Goal: Task Accomplishment & Management: Manage account settings

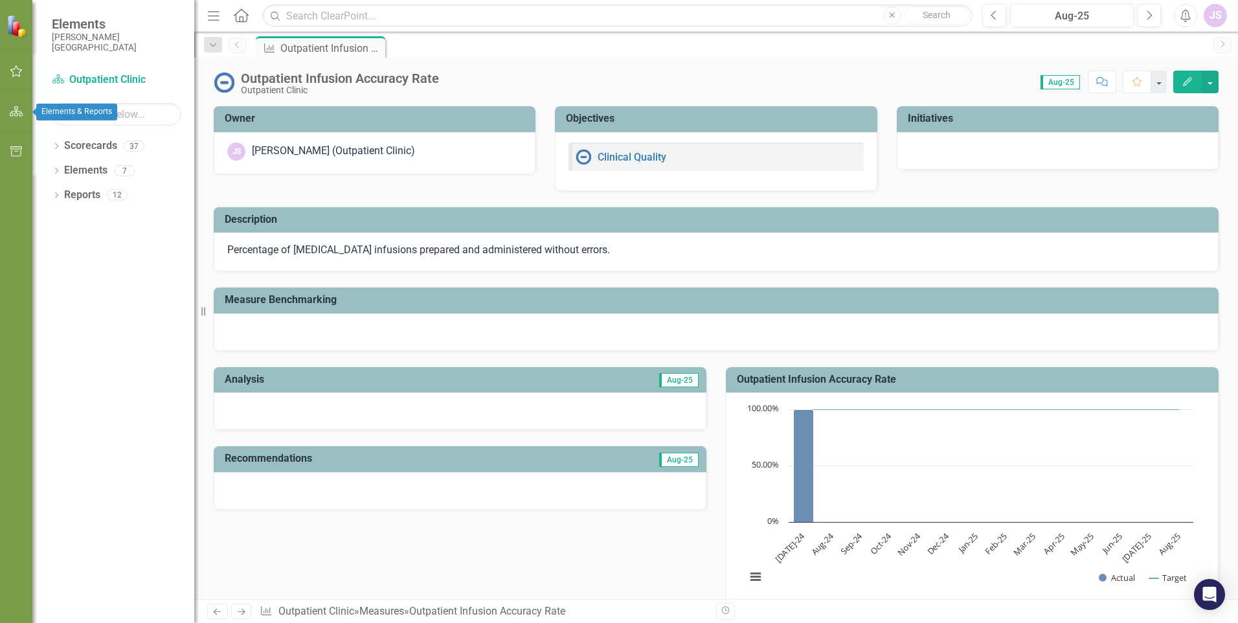
click at [11, 109] on icon "button" at bounding box center [17, 111] width 14 height 10
click at [79, 147] on link "Scorecards" at bounding box center [90, 146] width 53 height 15
click at [56, 146] on icon "Dropdown" at bounding box center [56, 147] width 9 height 7
click at [61, 171] on icon "Dropdown" at bounding box center [63, 170] width 10 height 8
click at [55, 294] on icon "Dropdown" at bounding box center [56, 294] width 9 height 7
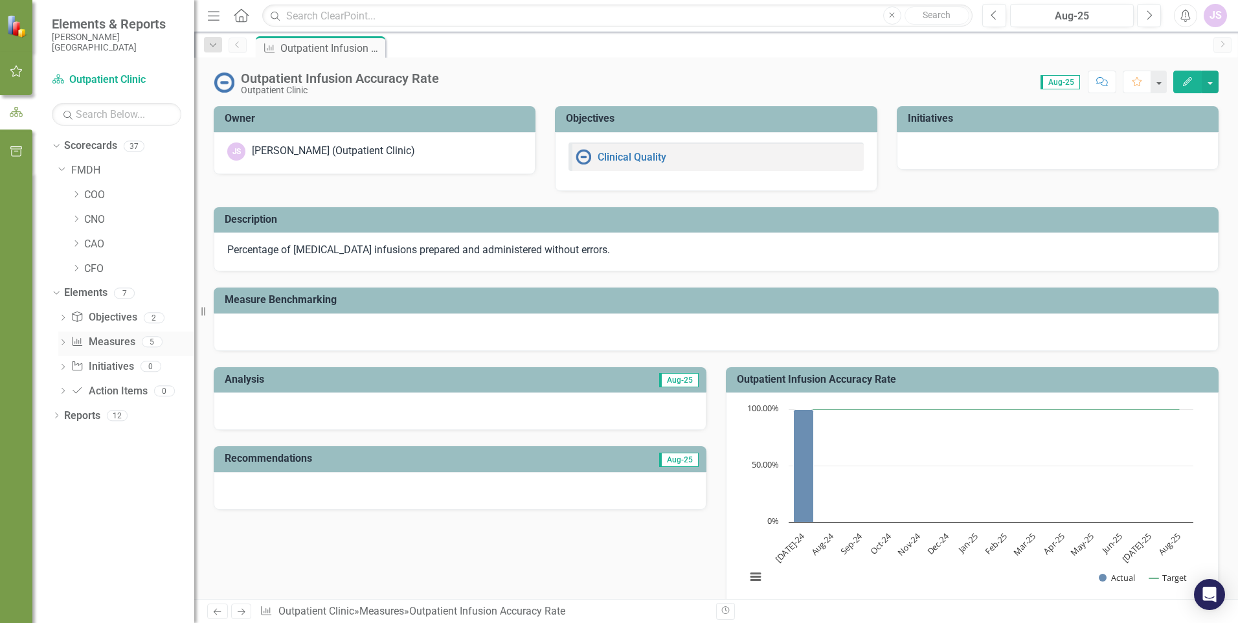
click at [63, 341] on icon "Dropdown" at bounding box center [62, 343] width 9 height 7
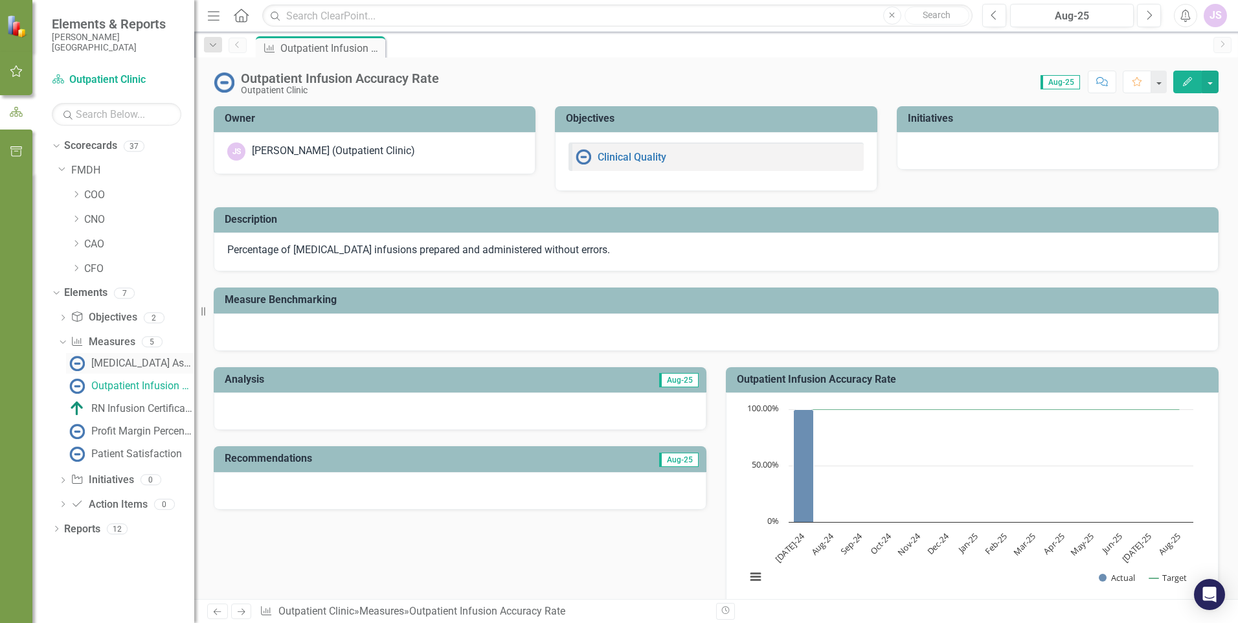
click at [126, 368] on div "[MEDICAL_DATA] Associated [MEDICAL_DATA]" at bounding box center [142, 363] width 103 height 12
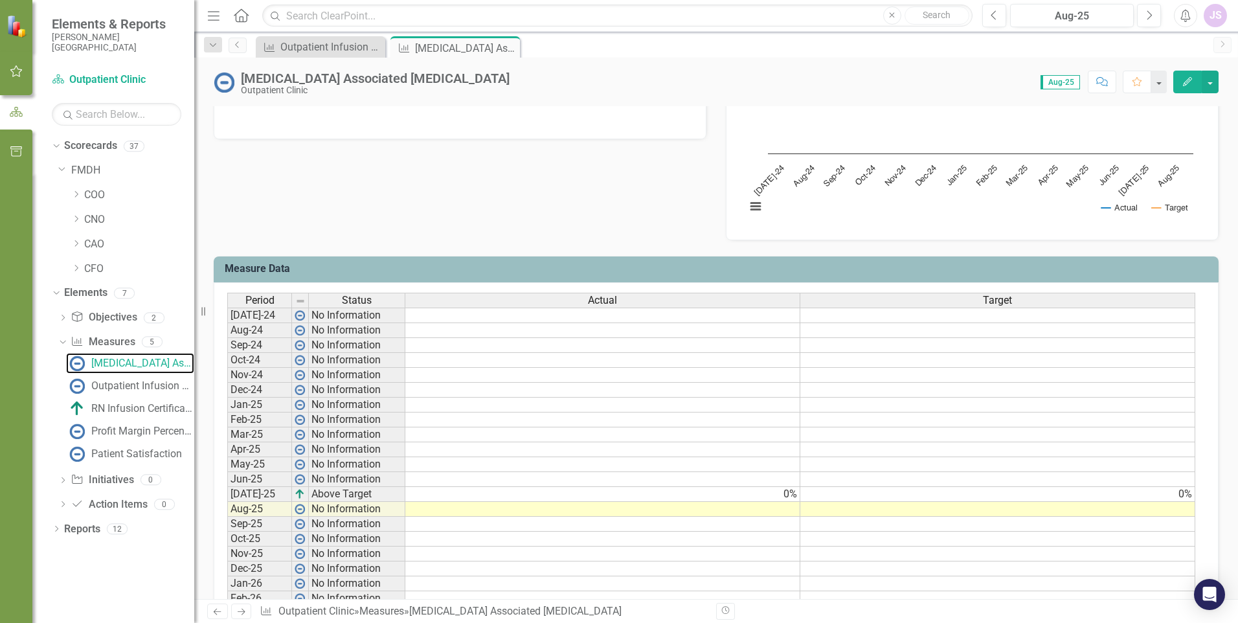
scroll to position [388, 0]
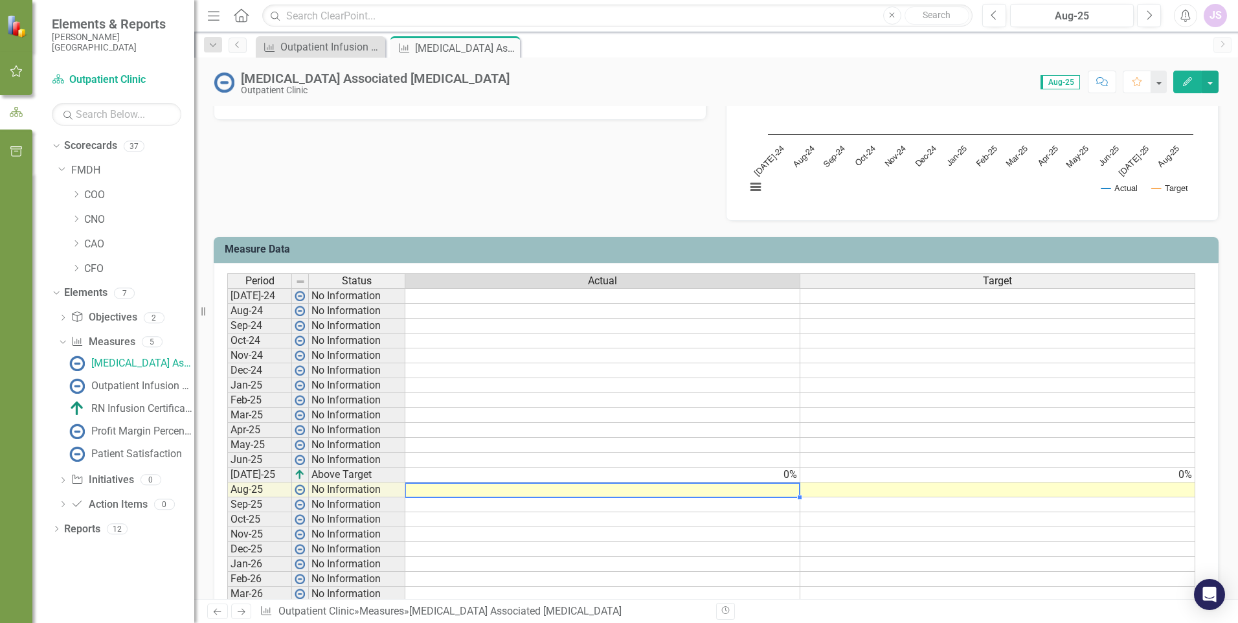
click at [596, 488] on td at bounding box center [602, 489] width 395 height 15
type textarea "0"
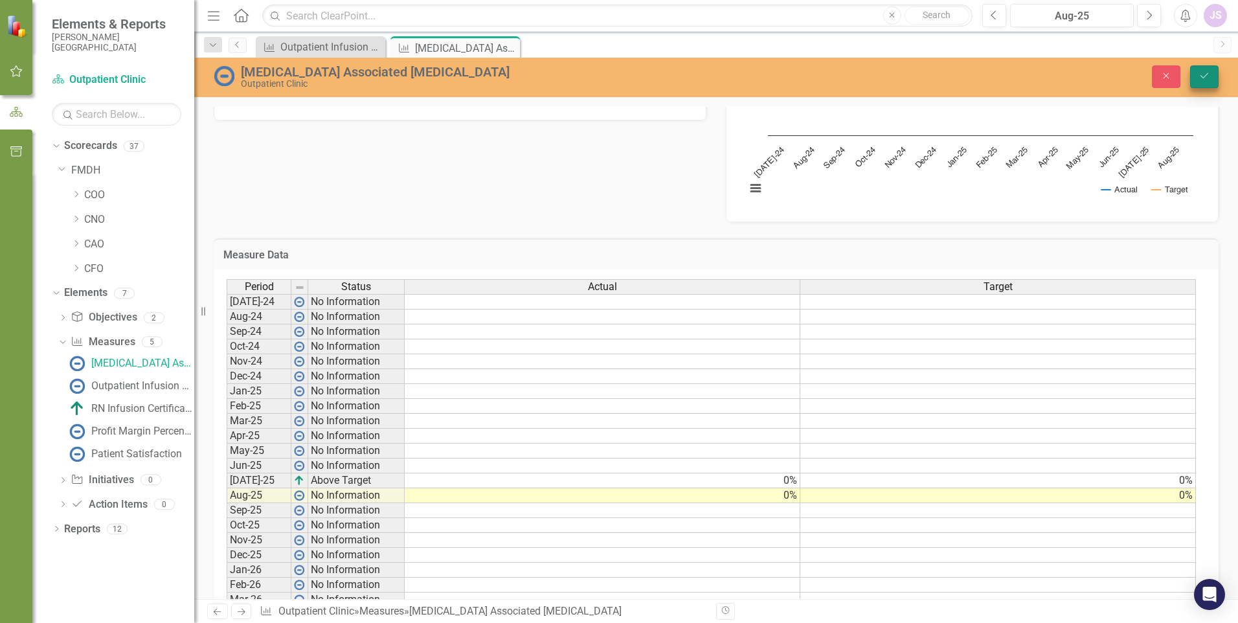
type textarea "0"
click at [596, 76] on icon "Save" at bounding box center [1204, 75] width 12 height 9
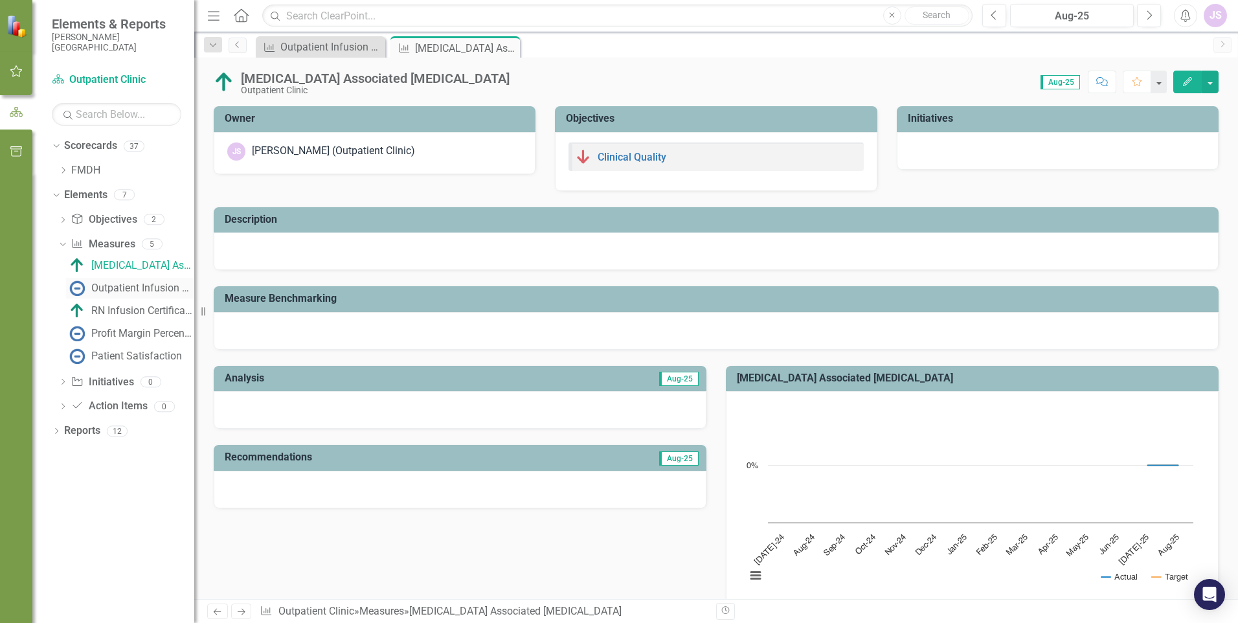
click at [133, 286] on div "Outpatient Infusion Accuracy Rate" at bounding box center [142, 288] width 103 height 12
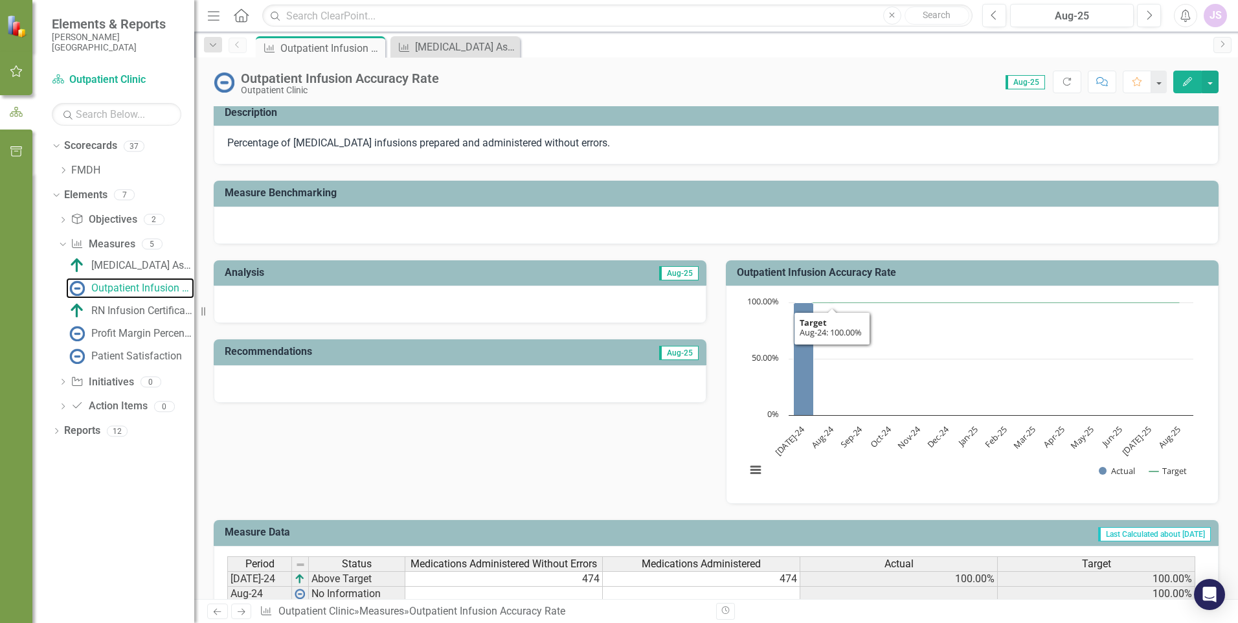
scroll to position [129, 0]
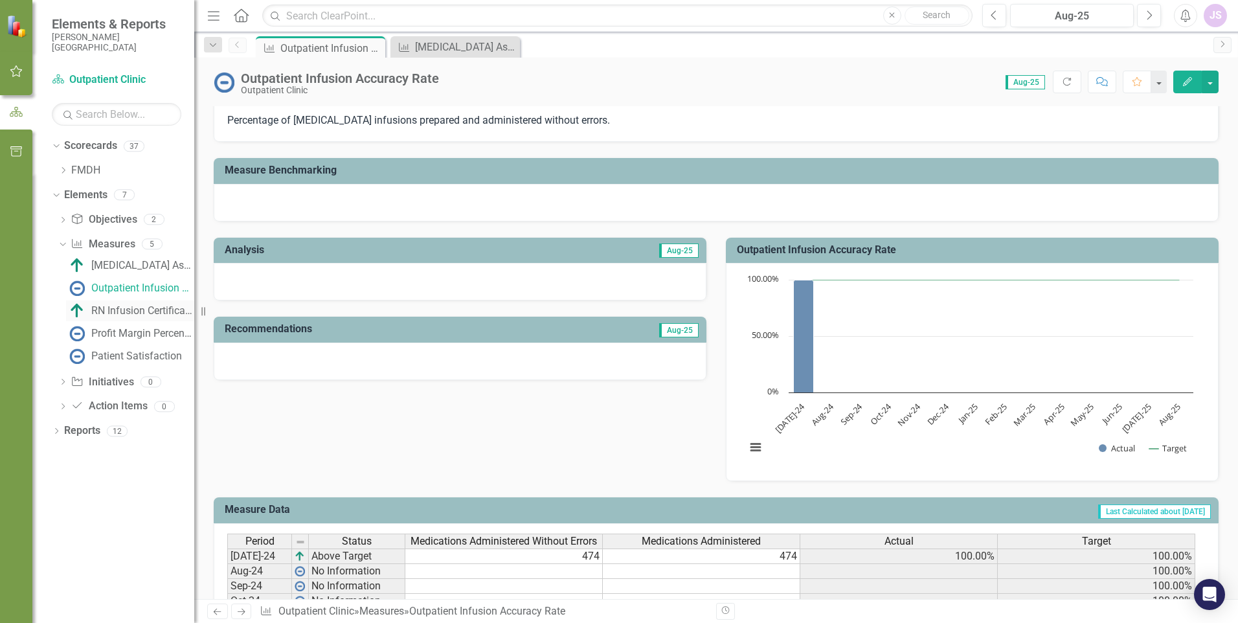
click at [105, 308] on div "RN Infusion Certification Compliance" at bounding box center [142, 311] width 103 height 12
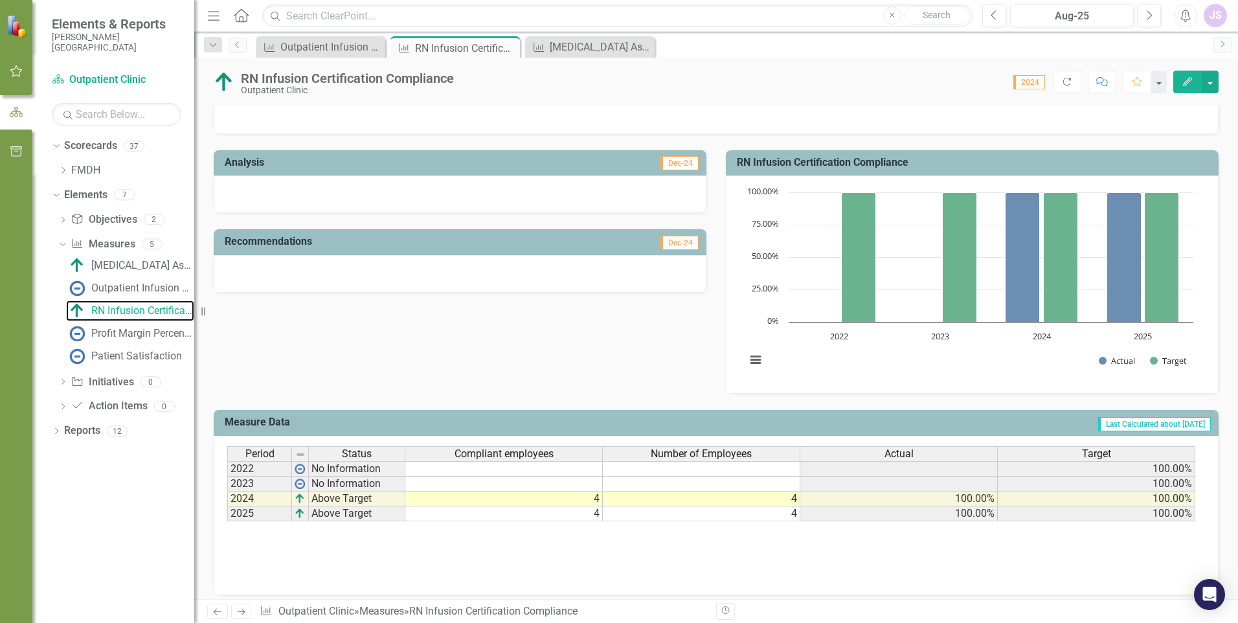
scroll to position [225, 0]
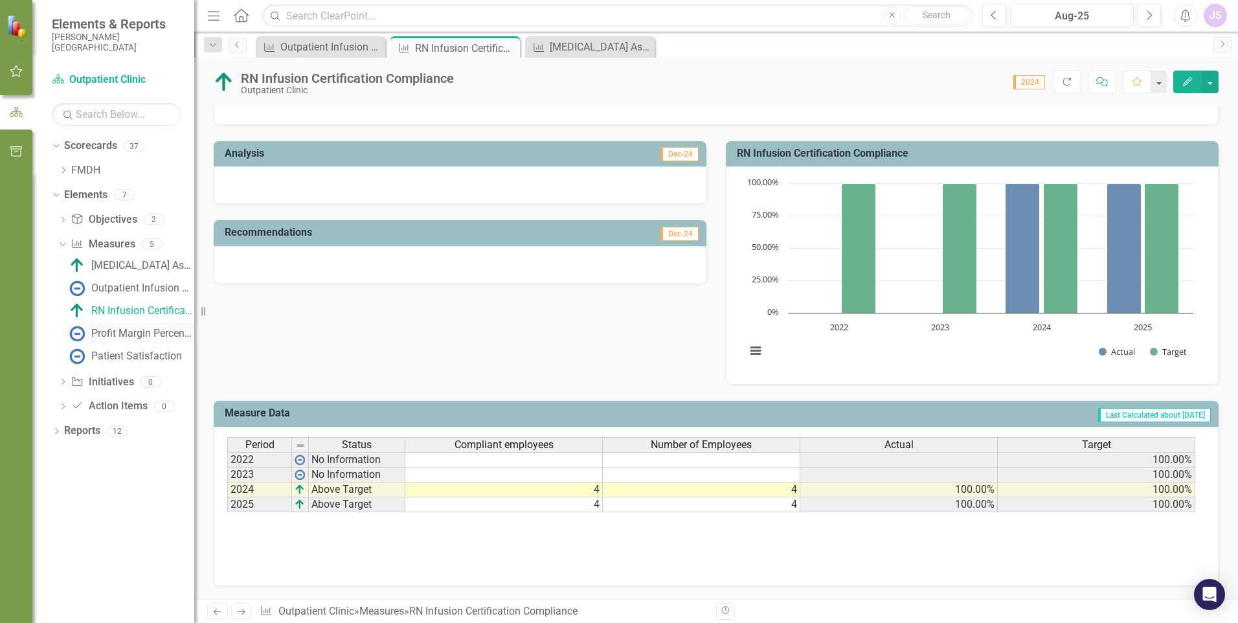
click at [127, 331] on div "Profit Margin Percentage" at bounding box center [142, 334] width 103 height 12
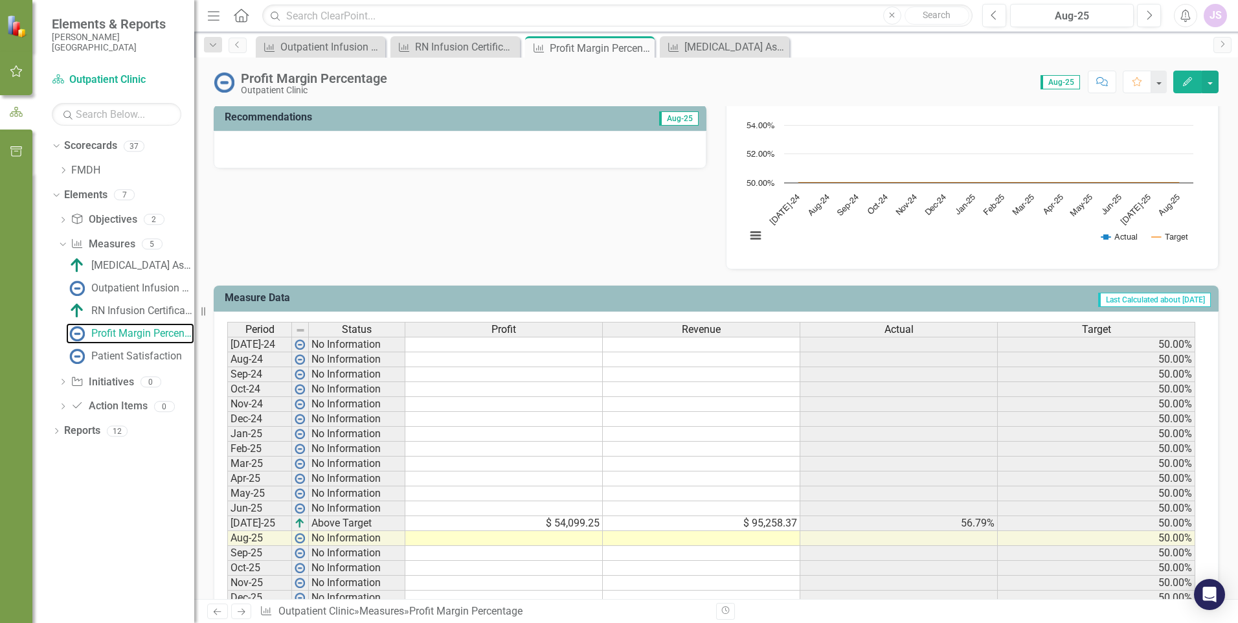
scroll to position [388, 0]
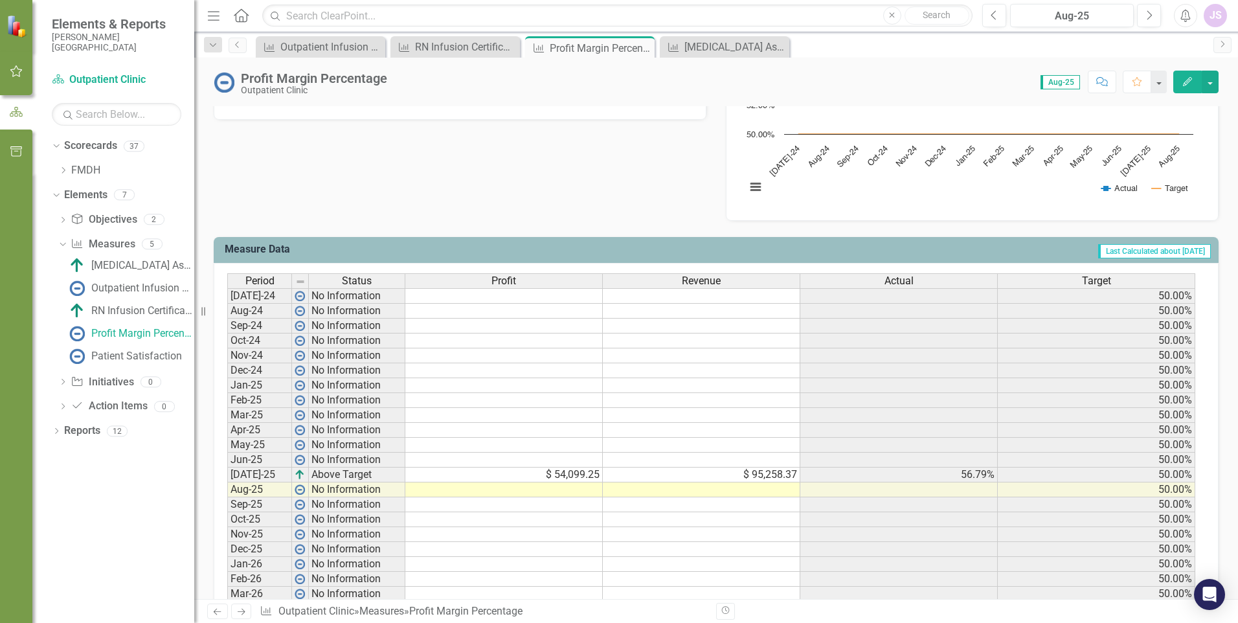
click at [531, 489] on td at bounding box center [503, 489] width 197 height 15
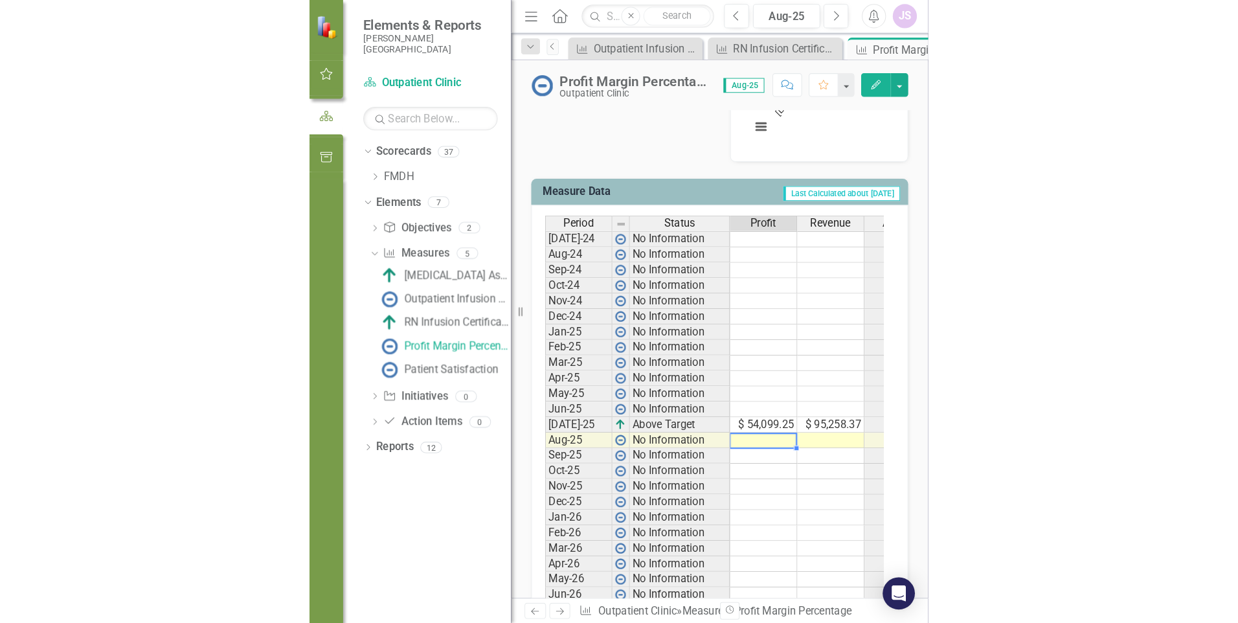
scroll to position [453, 0]
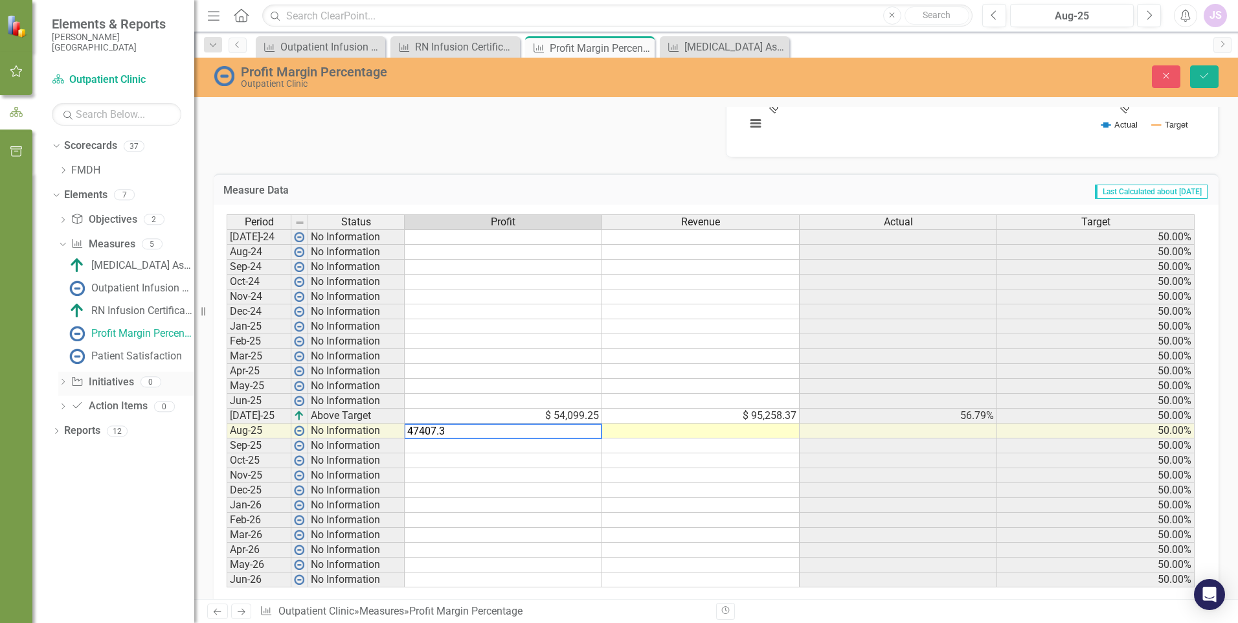
type textarea "47407.39"
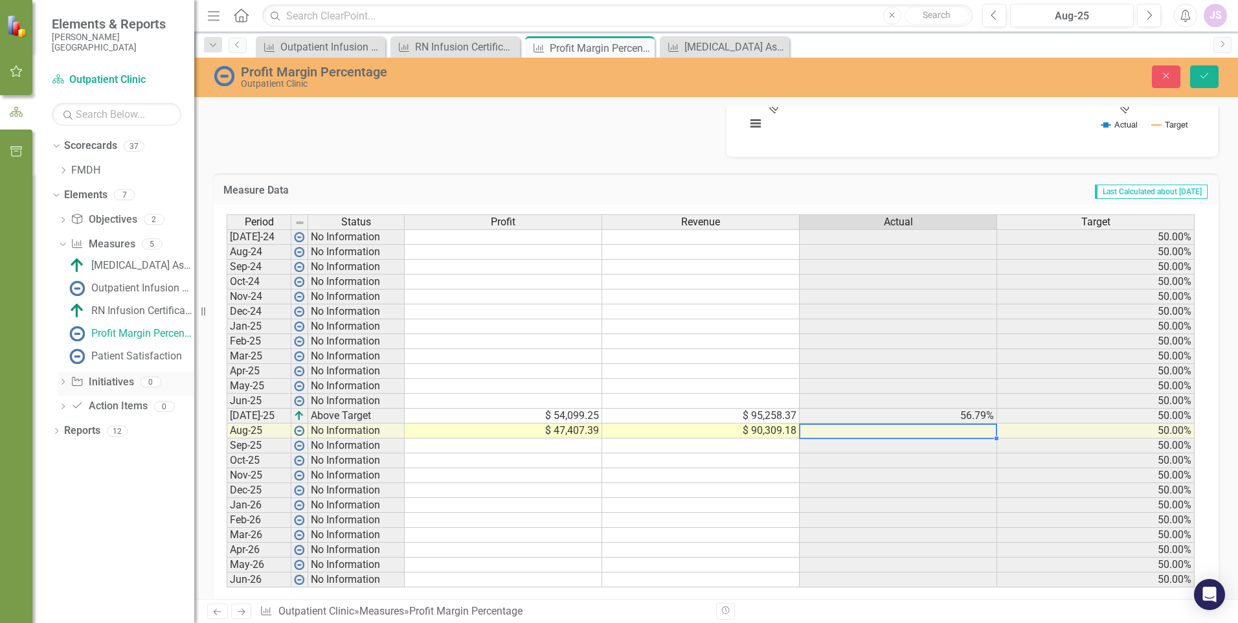
type textarea "90309.18"
click at [596, 76] on icon "Save" at bounding box center [1204, 75] width 12 height 9
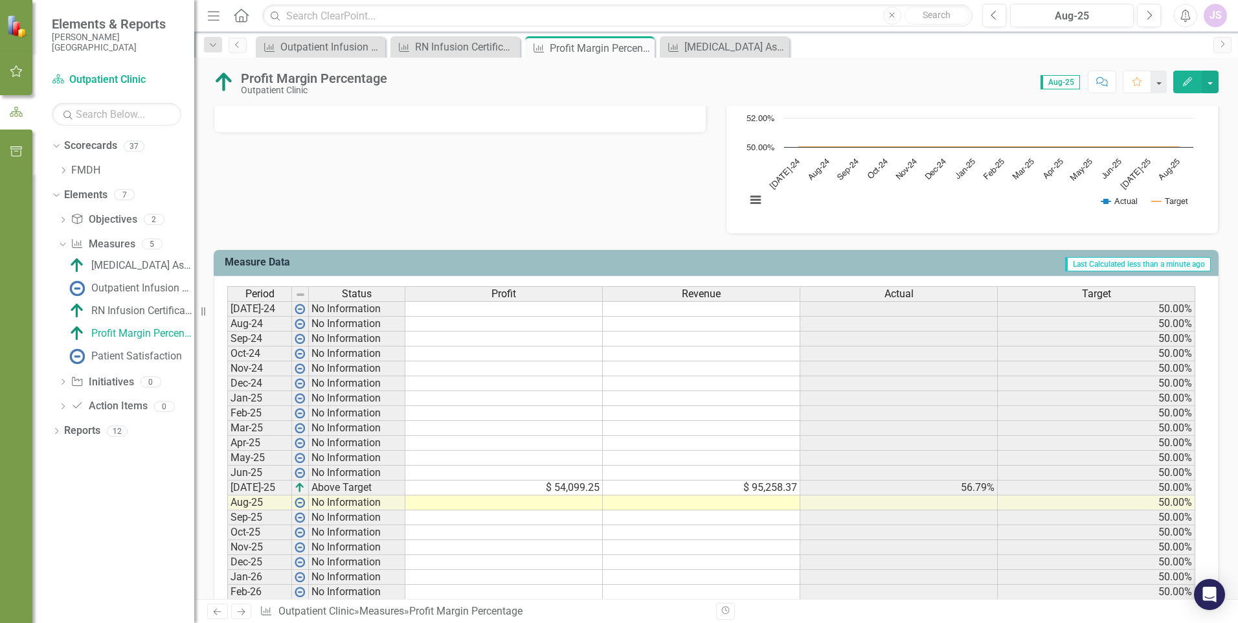
scroll to position [469, 0]
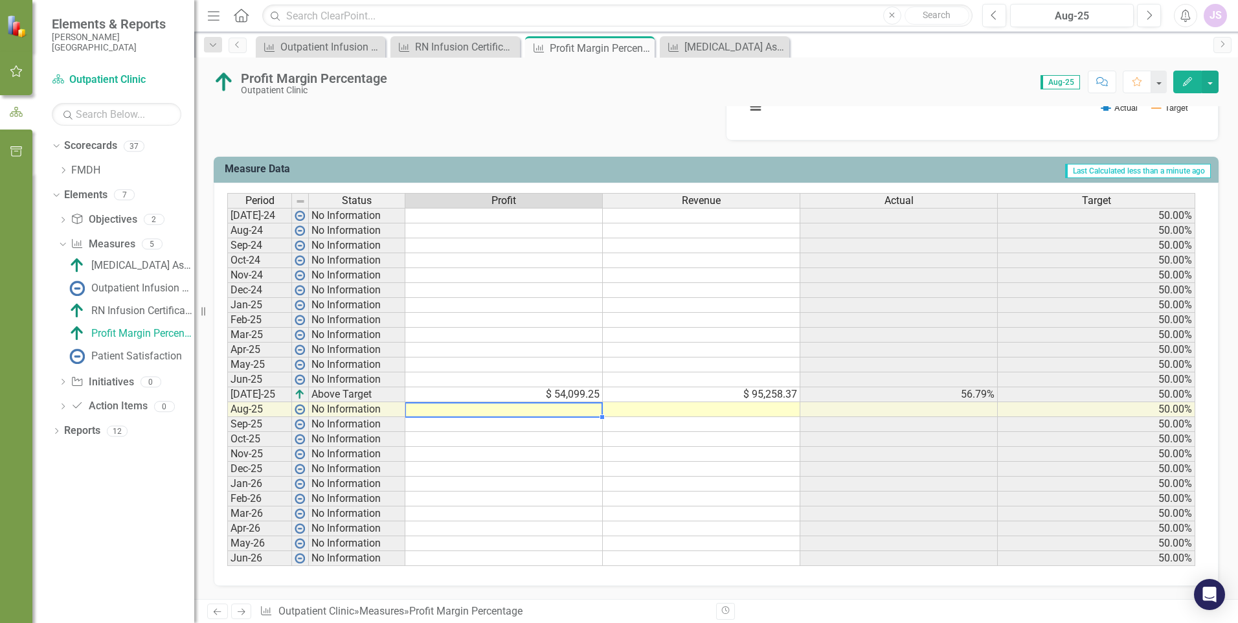
click at [546, 403] on td at bounding box center [503, 409] width 197 height 15
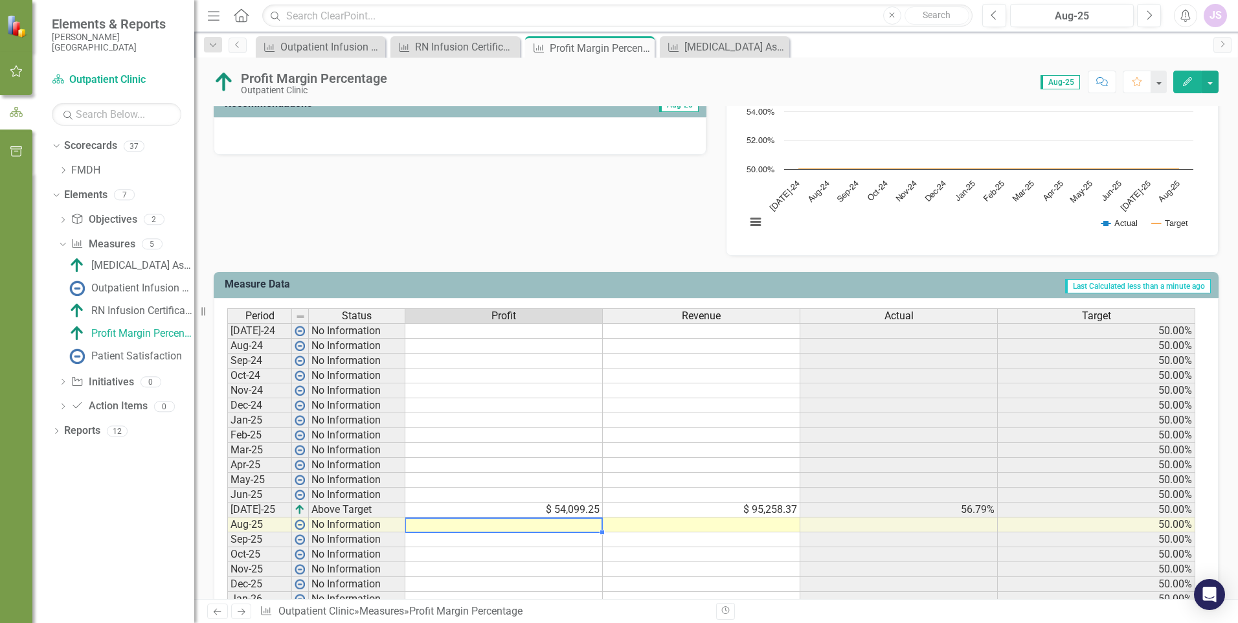
scroll to position [275, 0]
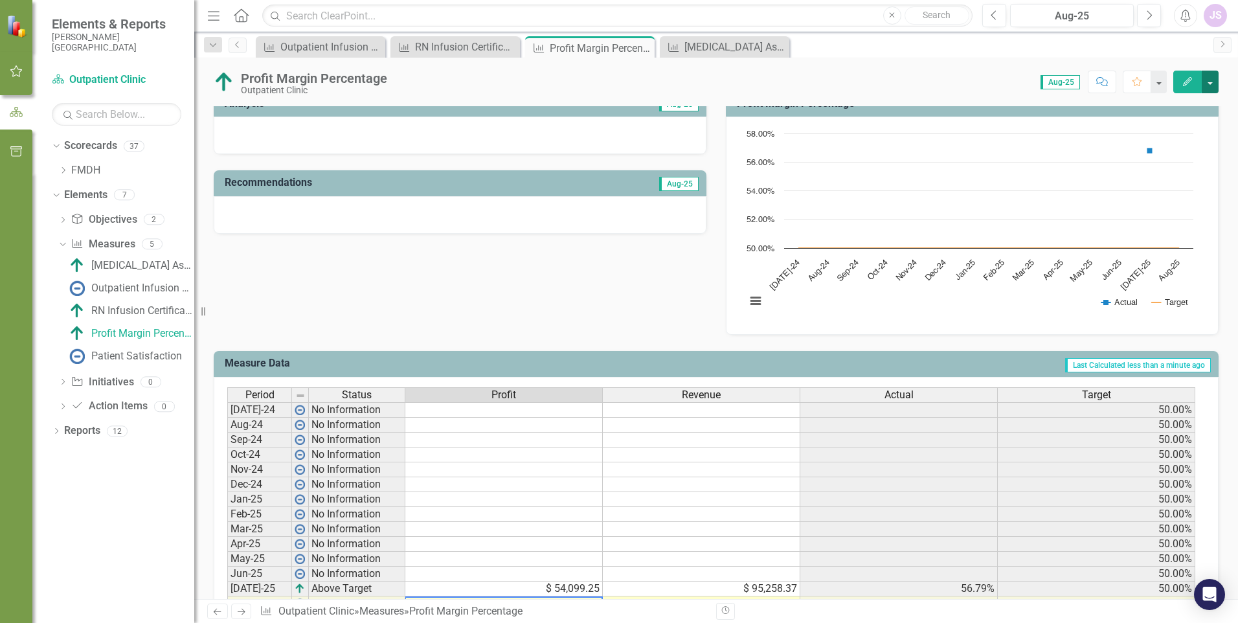
click at [596, 84] on button "button" at bounding box center [1210, 82] width 17 height 23
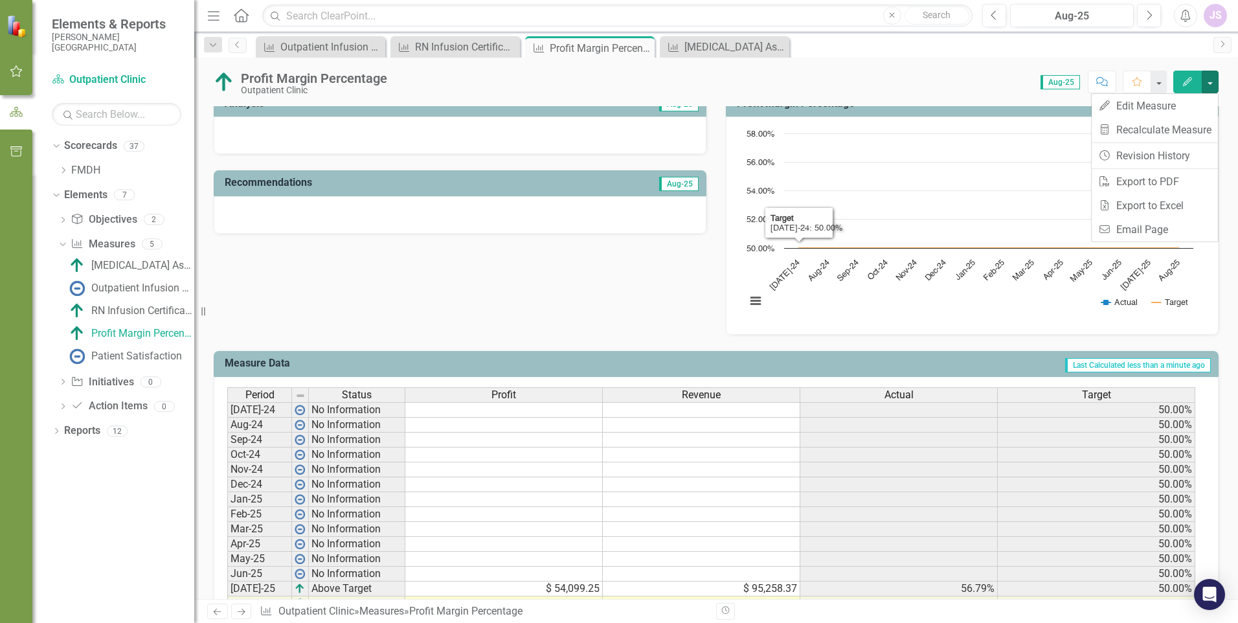
click at [495, 527] on td at bounding box center [503, 529] width 197 height 15
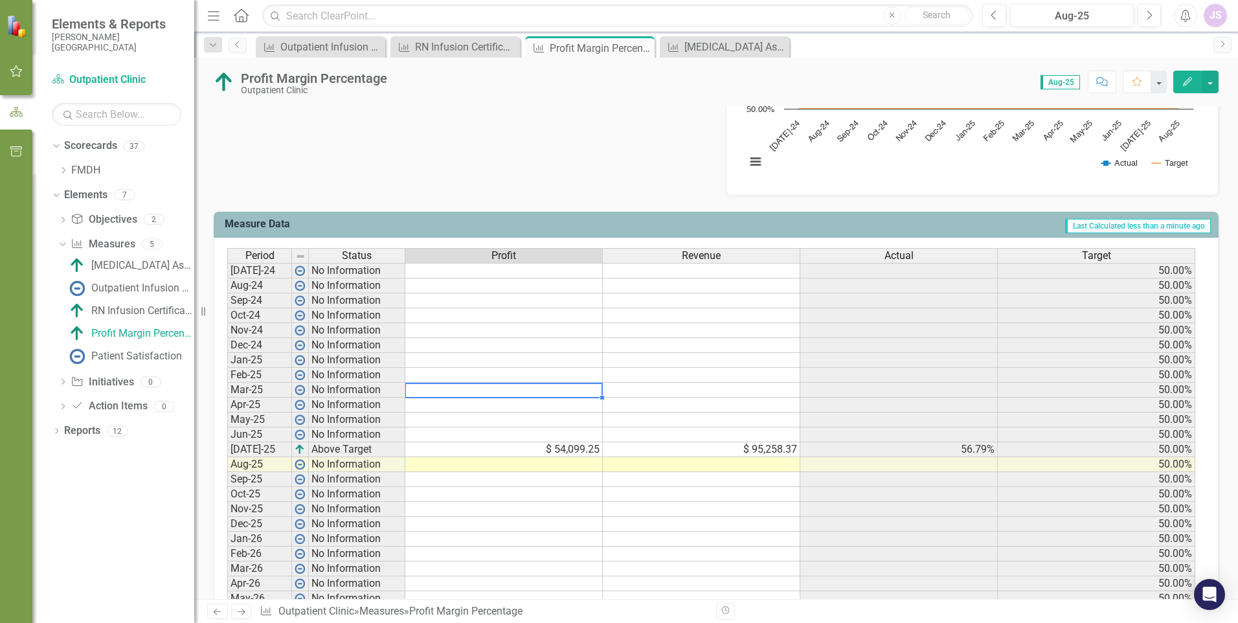
scroll to position [469, 0]
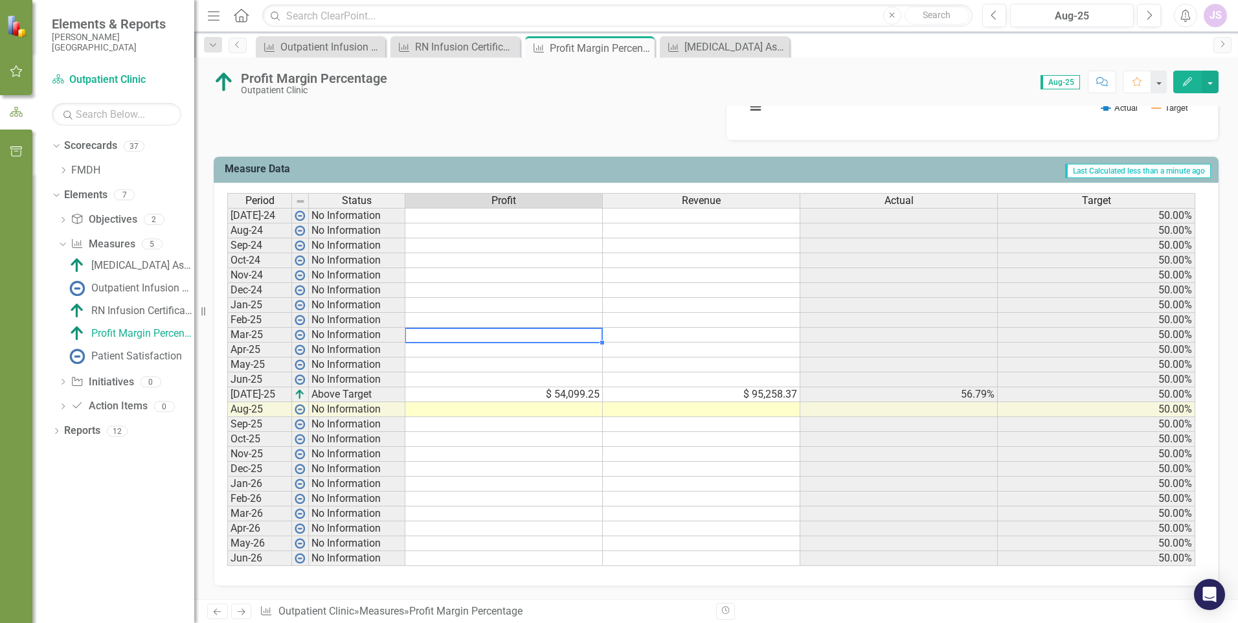
click at [543, 405] on td at bounding box center [503, 409] width 197 height 15
click at [596, 87] on button "button" at bounding box center [1210, 82] width 17 height 23
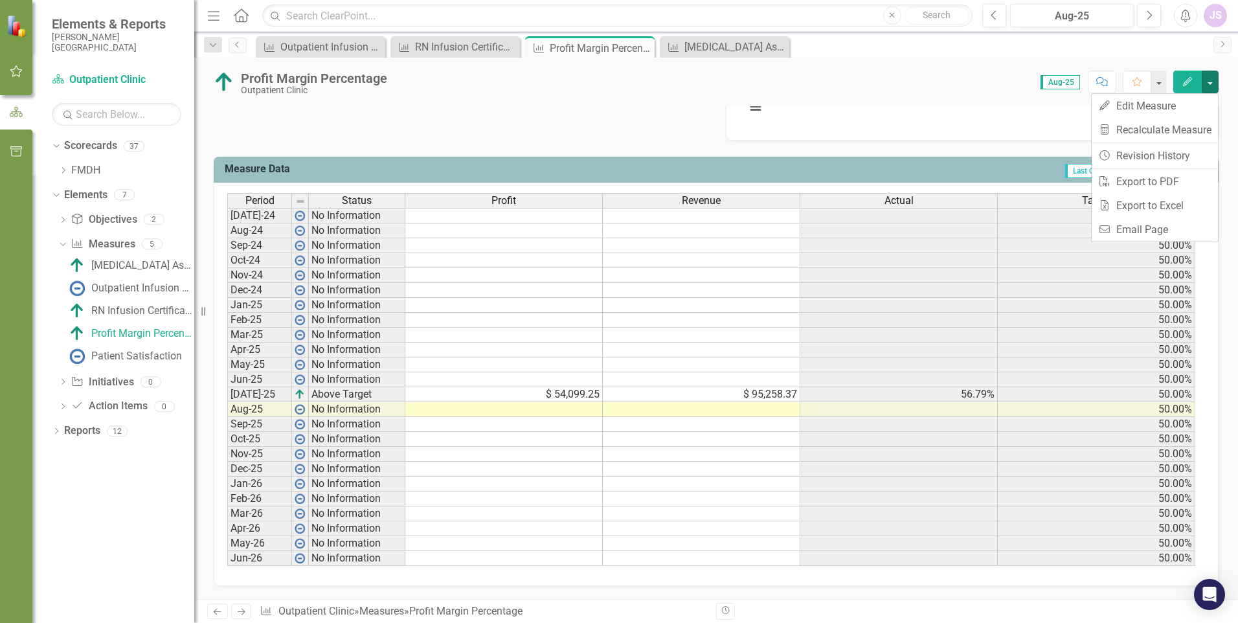
click at [596, 85] on icon "button" at bounding box center [1187, 81] width 9 height 9
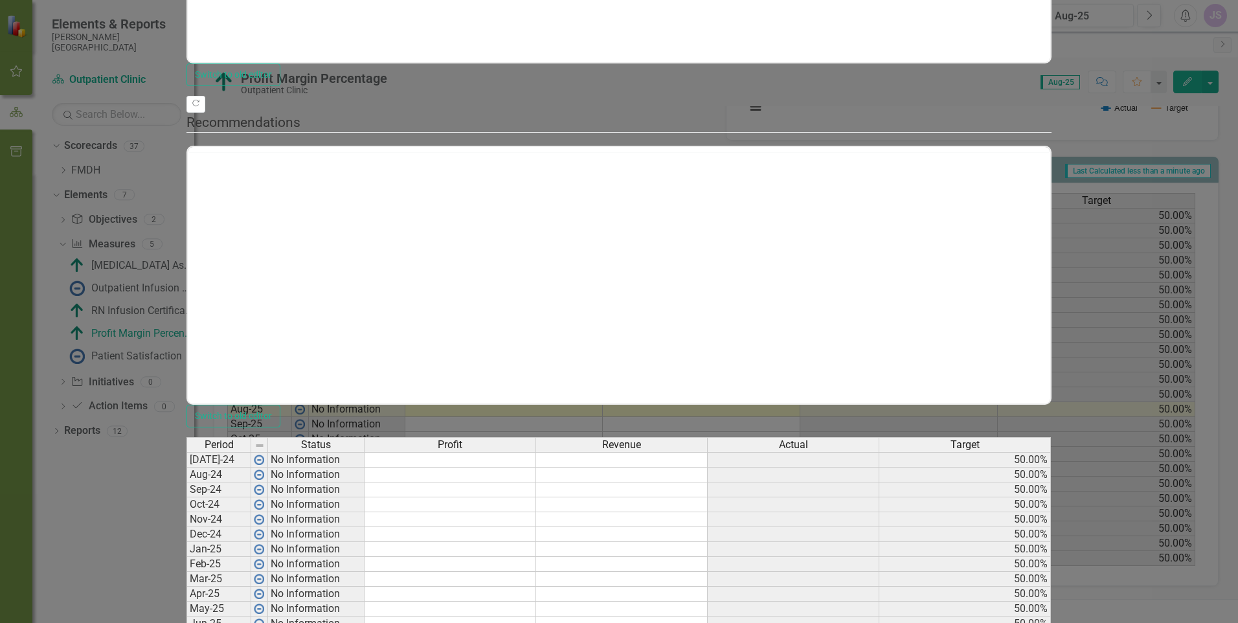
scroll to position [0, 0]
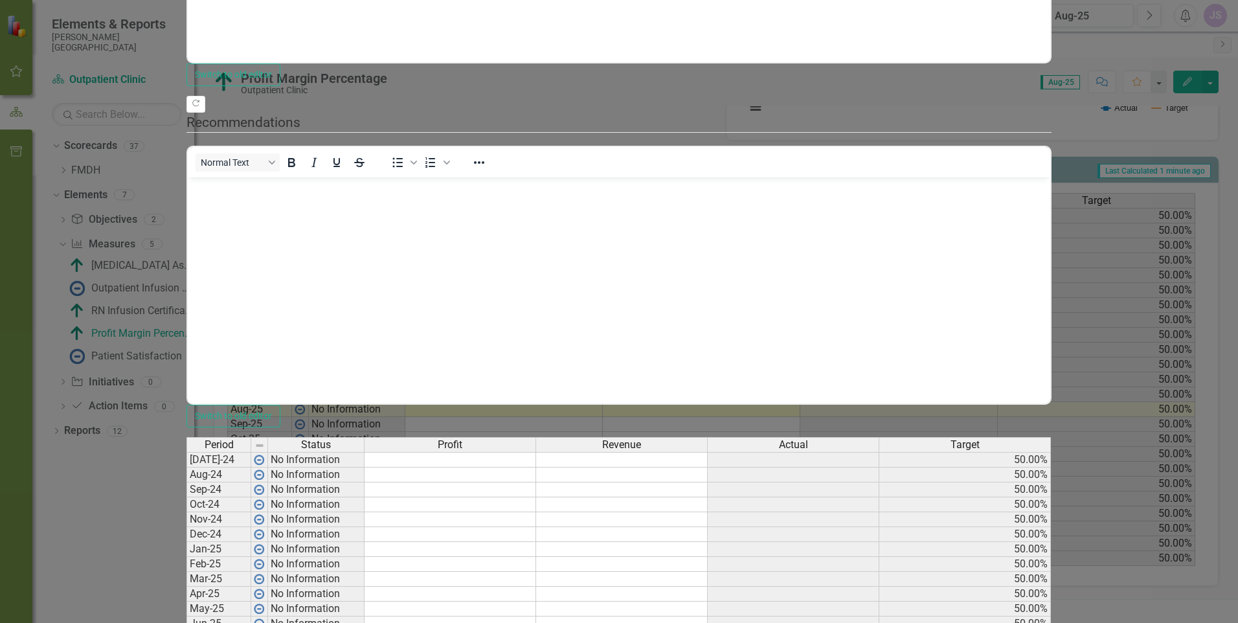
type textarea "47407.39"
type textarea "90309.18"
click at [186, 437] on div "Period Status Profit Revenue Actual Target [DATE]-24 No Information 50.00% Aug-…" at bounding box center [186, 623] width 0 height 373
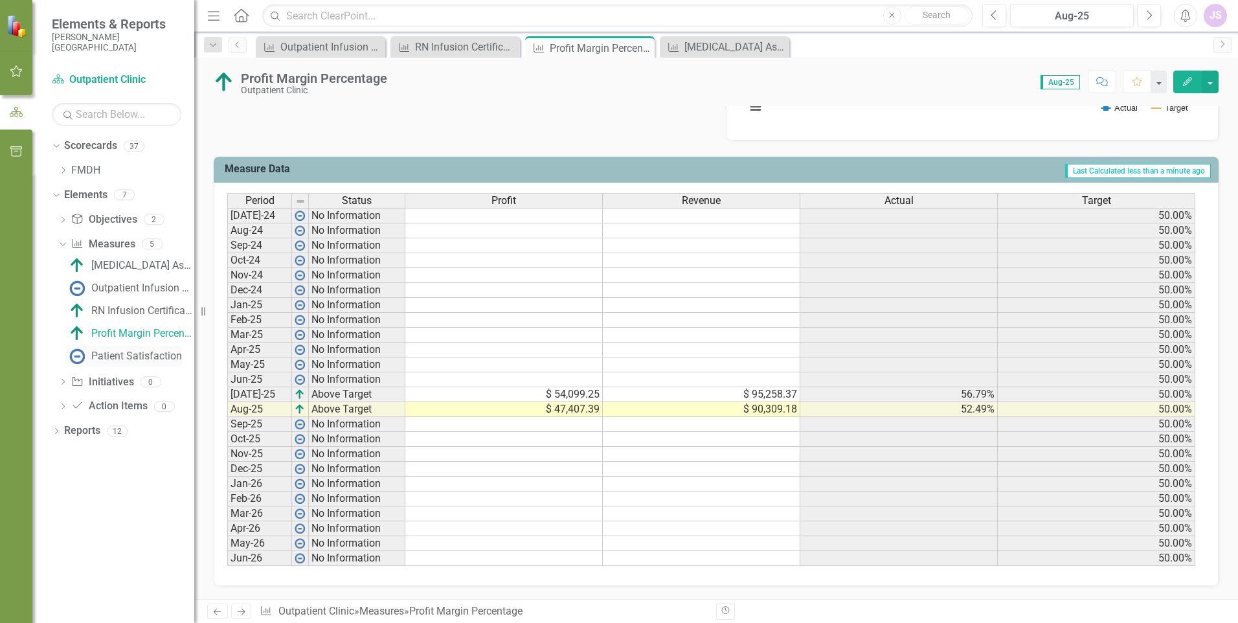
click at [132, 359] on div "Patient Satisfaction" at bounding box center [136, 356] width 91 height 12
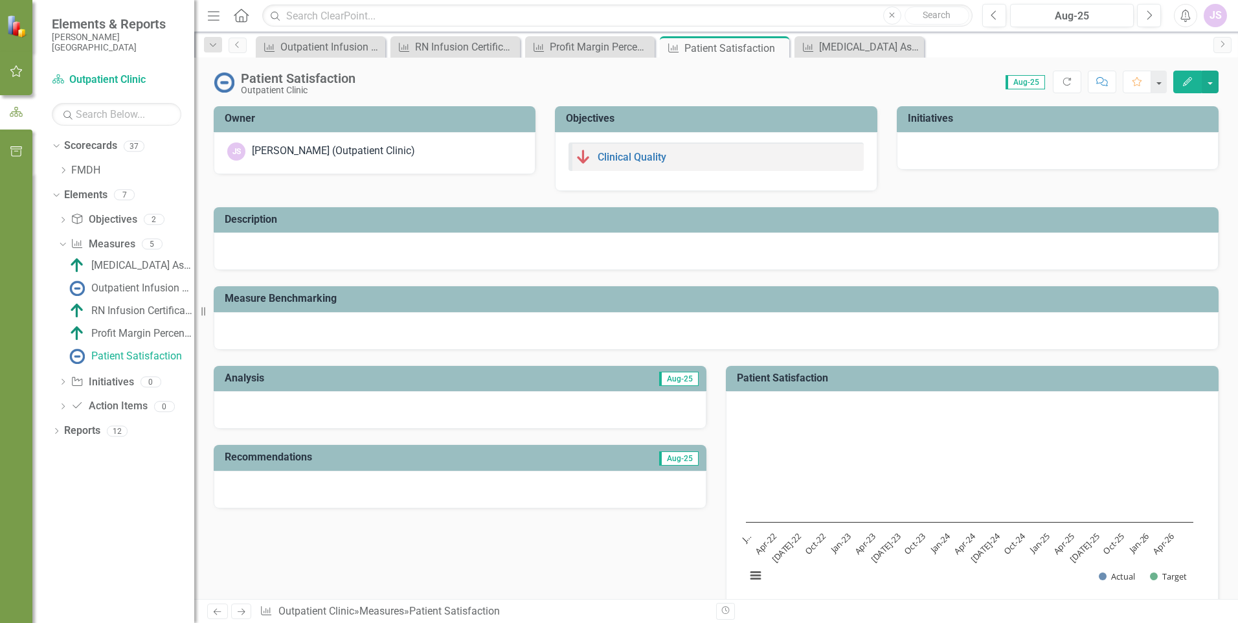
click at [16, 21] on img at bounding box center [17, 26] width 23 height 23
click at [7, 38] on div at bounding box center [16, 26] width 32 height 52
click at [83, 75] on link "Scorecard Outpatient Clinic" at bounding box center [116, 80] width 129 height 15
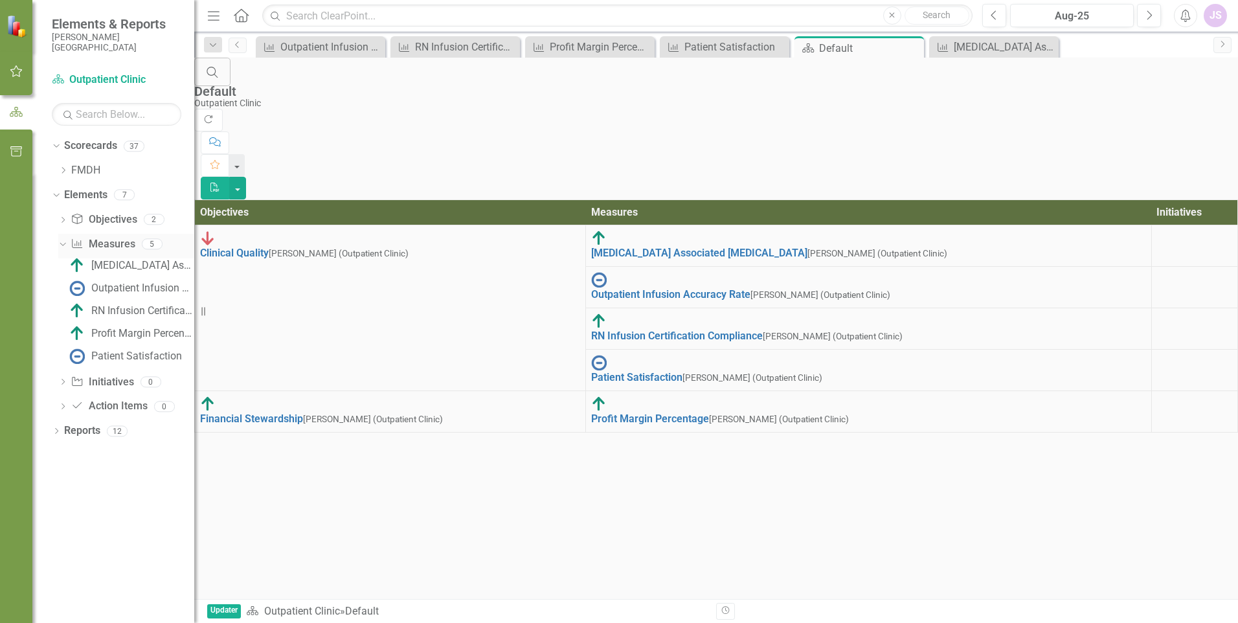
click at [60, 241] on icon "Dropdown" at bounding box center [61, 243] width 7 height 9
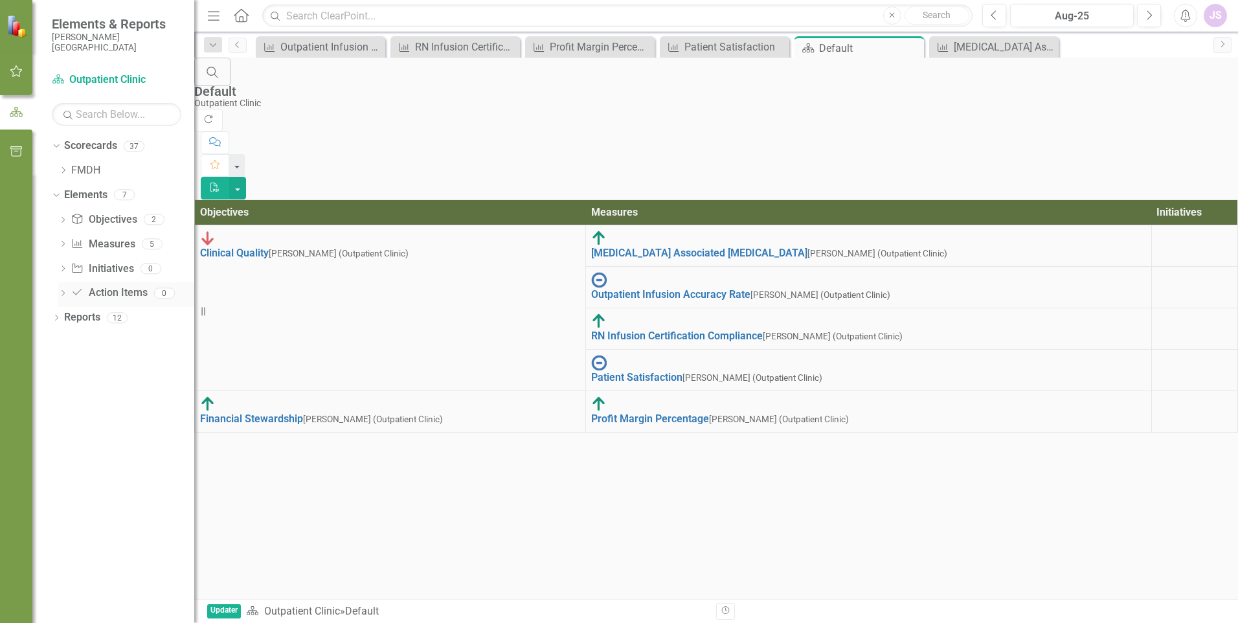
click at [65, 293] on icon "Dropdown" at bounding box center [62, 294] width 9 height 7
click at [89, 291] on link "Action Item Action Items" at bounding box center [109, 293] width 76 height 15
click at [56, 314] on div "Dropdown" at bounding box center [56, 319] width 9 height 11
click at [111, 243] on link "Measure Measures" at bounding box center [103, 244] width 64 height 15
click at [60, 243] on icon "Dropdown" at bounding box center [62, 244] width 9 height 7
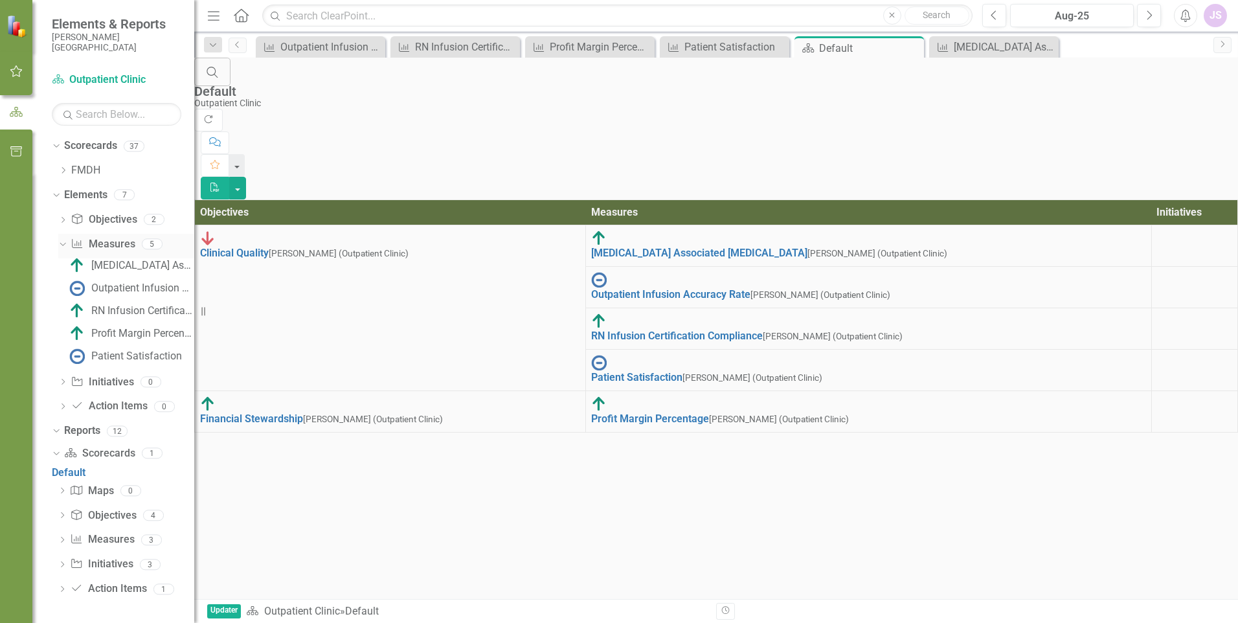
click at [62, 245] on icon "Dropdown" at bounding box center [61, 243] width 7 height 9
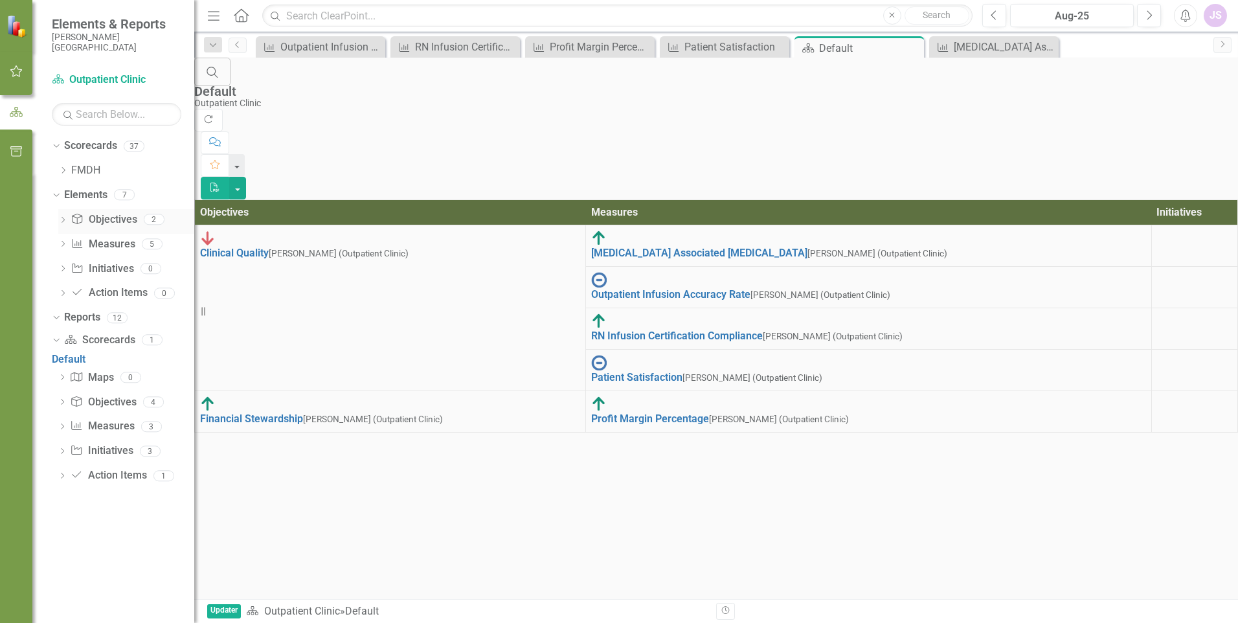
click at [63, 221] on icon at bounding box center [63, 220] width 3 height 6
click at [56, 194] on icon "Dropdown" at bounding box center [54, 194] width 7 height 9
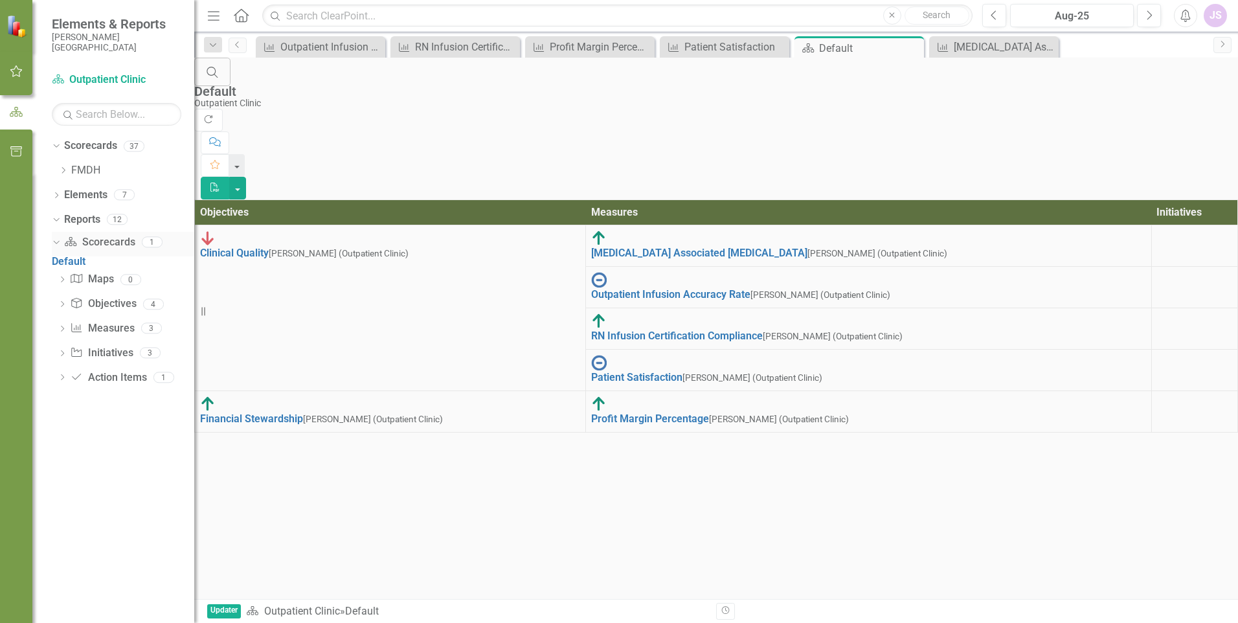
click at [58, 247] on div "Dropdown" at bounding box center [56, 244] width 9 height 6
click at [60, 241] on icon "Dropdown" at bounding box center [62, 243] width 9 height 7
click at [87, 265] on div "Default" at bounding box center [123, 261] width 142 height 15
click at [245, 16] on icon "Home" at bounding box center [240, 15] width 17 height 14
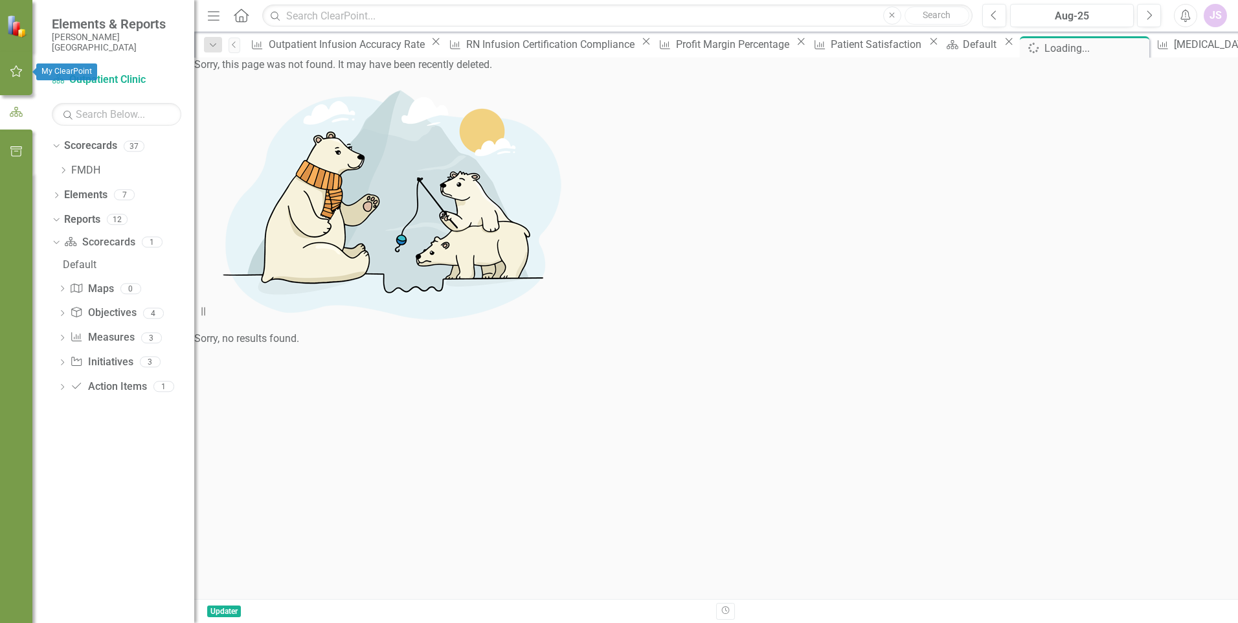
click at [21, 71] on icon "button" at bounding box center [16, 71] width 12 height 12
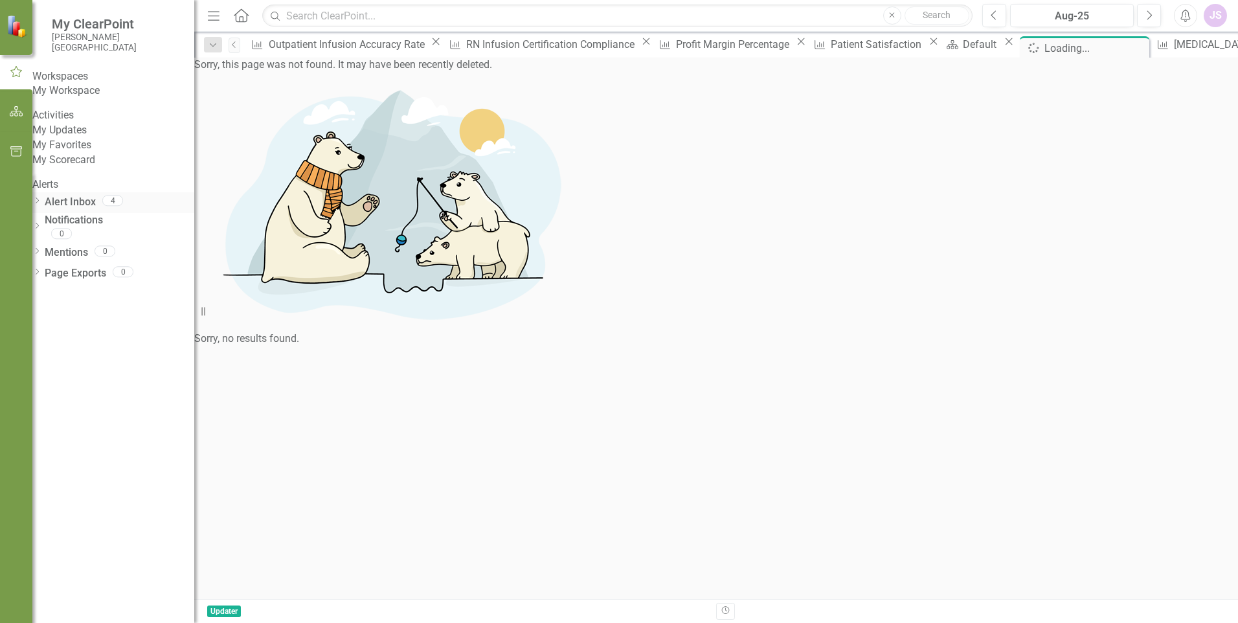
click at [94, 210] on link "Alert Inbox" at bounding box center [70, 202] width 51 height 15
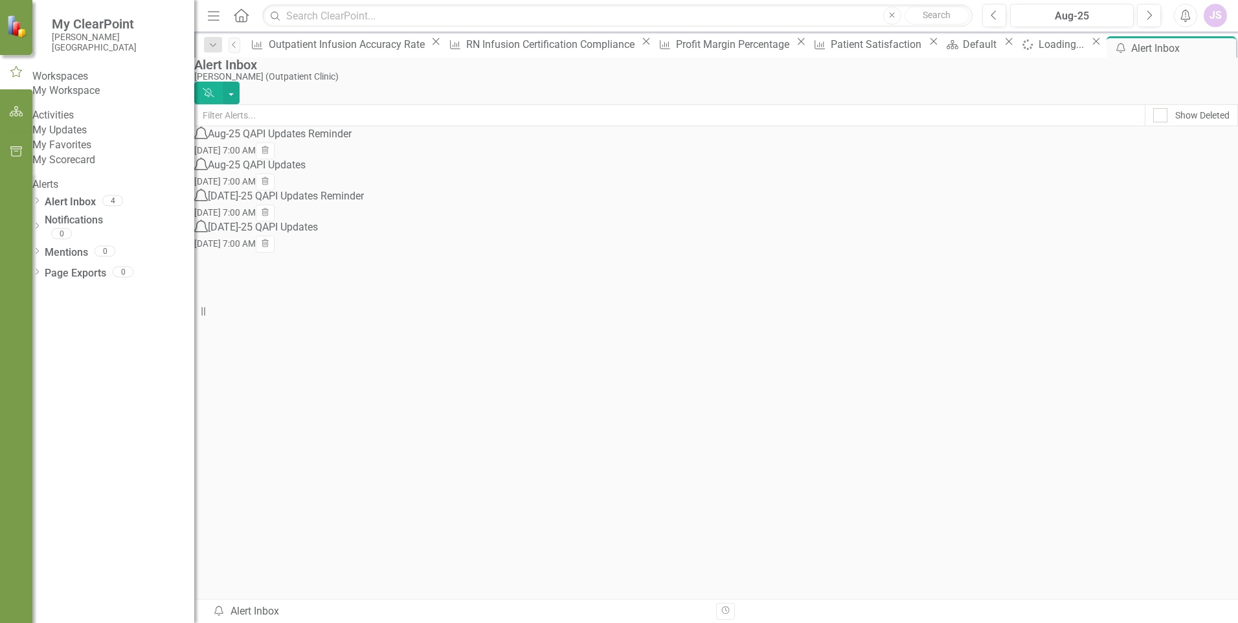
click at [287, 142] on div "Aug-25 QAPI Updates Reminder" at bounding box center [280, 134] width 144 height 15
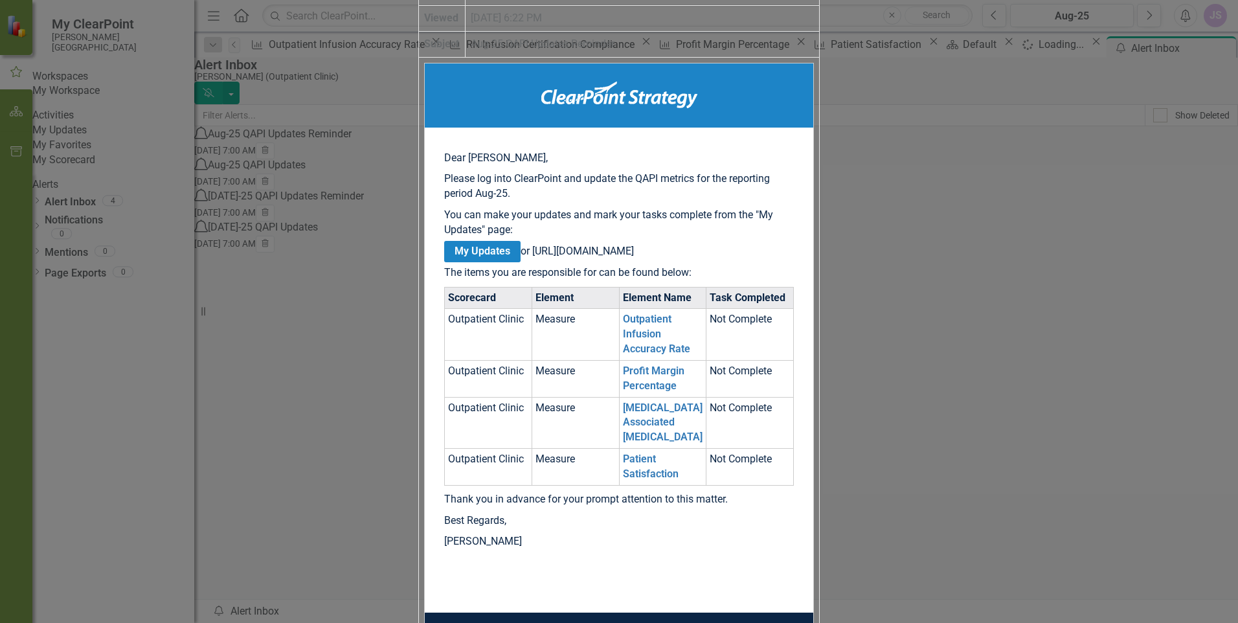
scroll to position [129, 0]
click at [521, 241] on link "My Updates" at bounding box center [482, 251] width 76 height 21
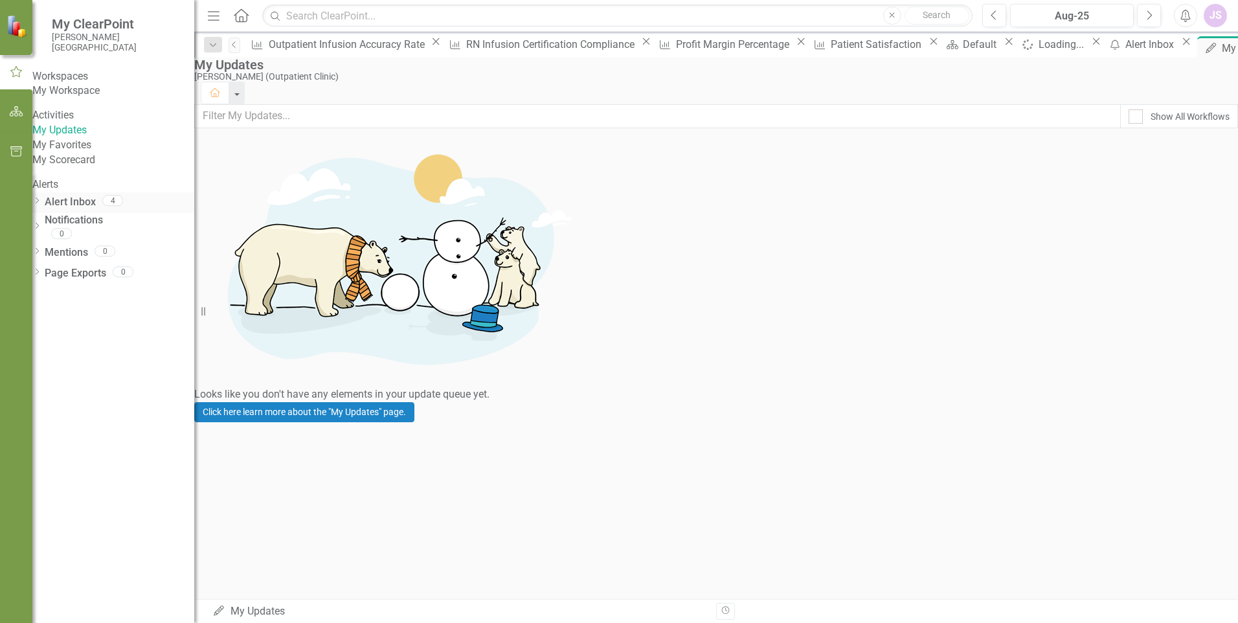
click at [41, 205] on icon "Dropdown" at bounding box center [36, 201] width 9 height 7
click at [67, 138] on link "My Updates" at bounding box center [113, 130] width 162 height 15
click at [60, 168] on link "My Scorecard" at bounding box center [113, 160] width 162 height 15
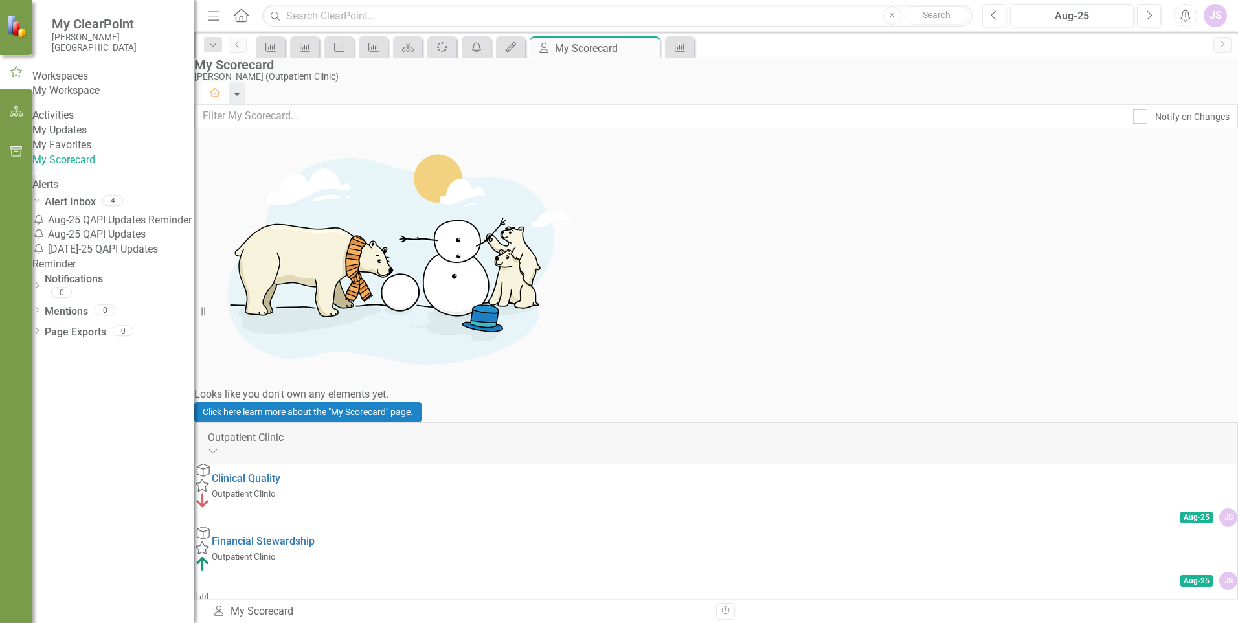
click at [210, 464] on icon at bounding box center [203, 470] width 13 height 13
click at [236, 46] on icon "Previous" at bounding box center [237, 45] width 10 height 8
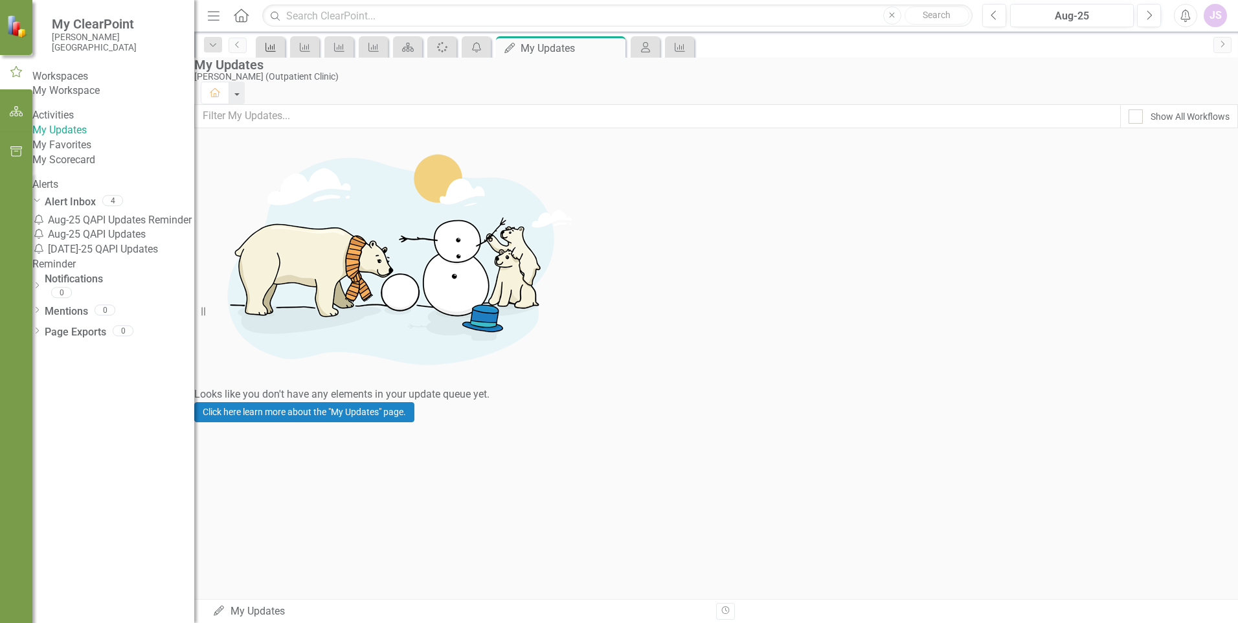
click at [259, 45] on div "Measure" at bounding box center [268, 47] width 18 height 16
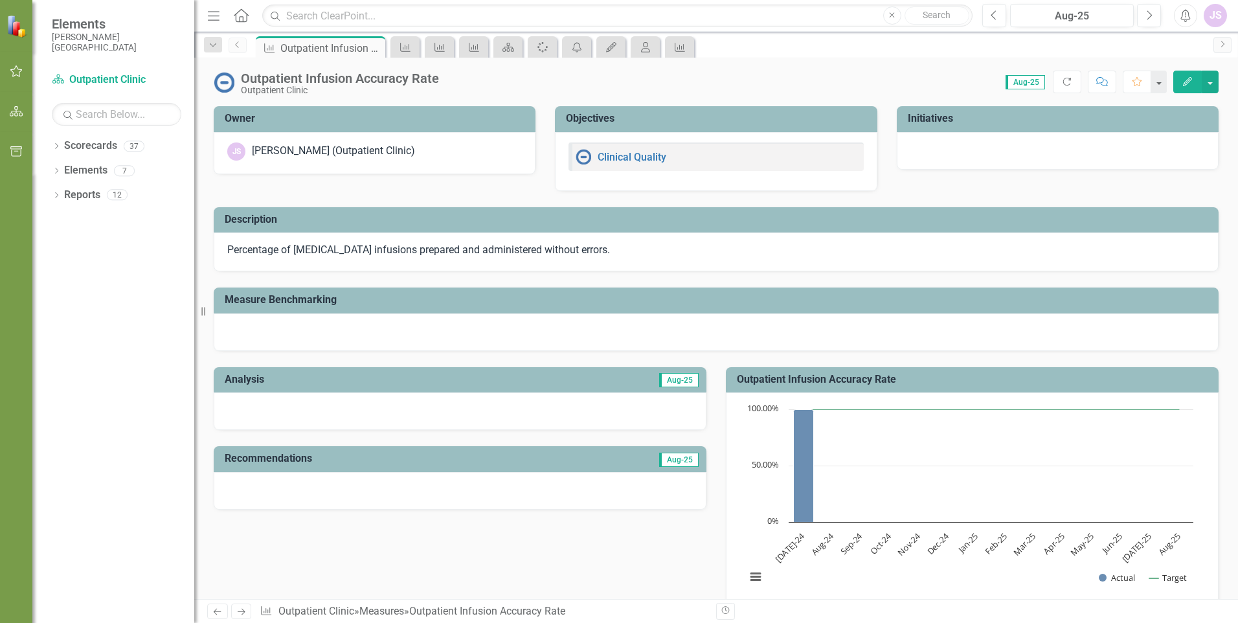
click at [234, 46] on icon "Previous" at bounding box center [237, 45] width 10 height 8
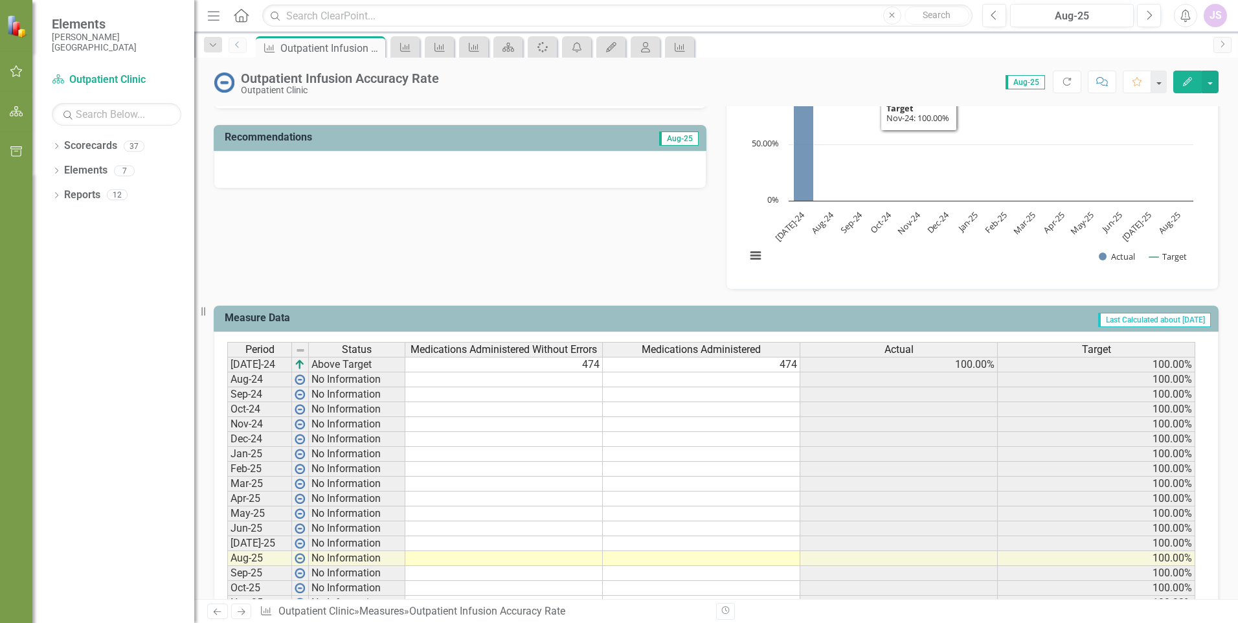
scroll to position [324, 0]
